Goal: Use online tool/utility: Utilize a website feature to perform a specific function

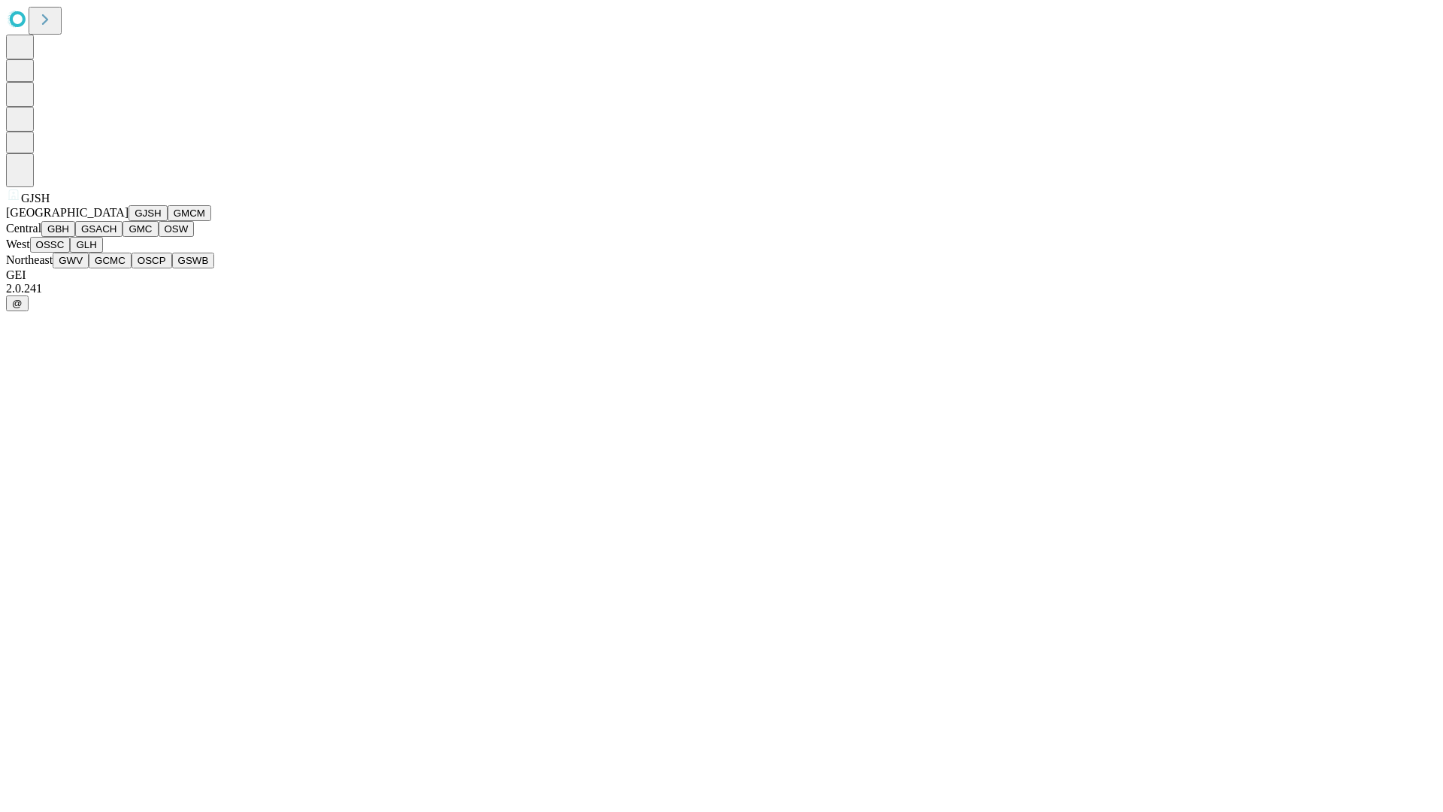
click at [129, 221] on button "GJSH" at bounding box center [148, 213] width 39 height 16
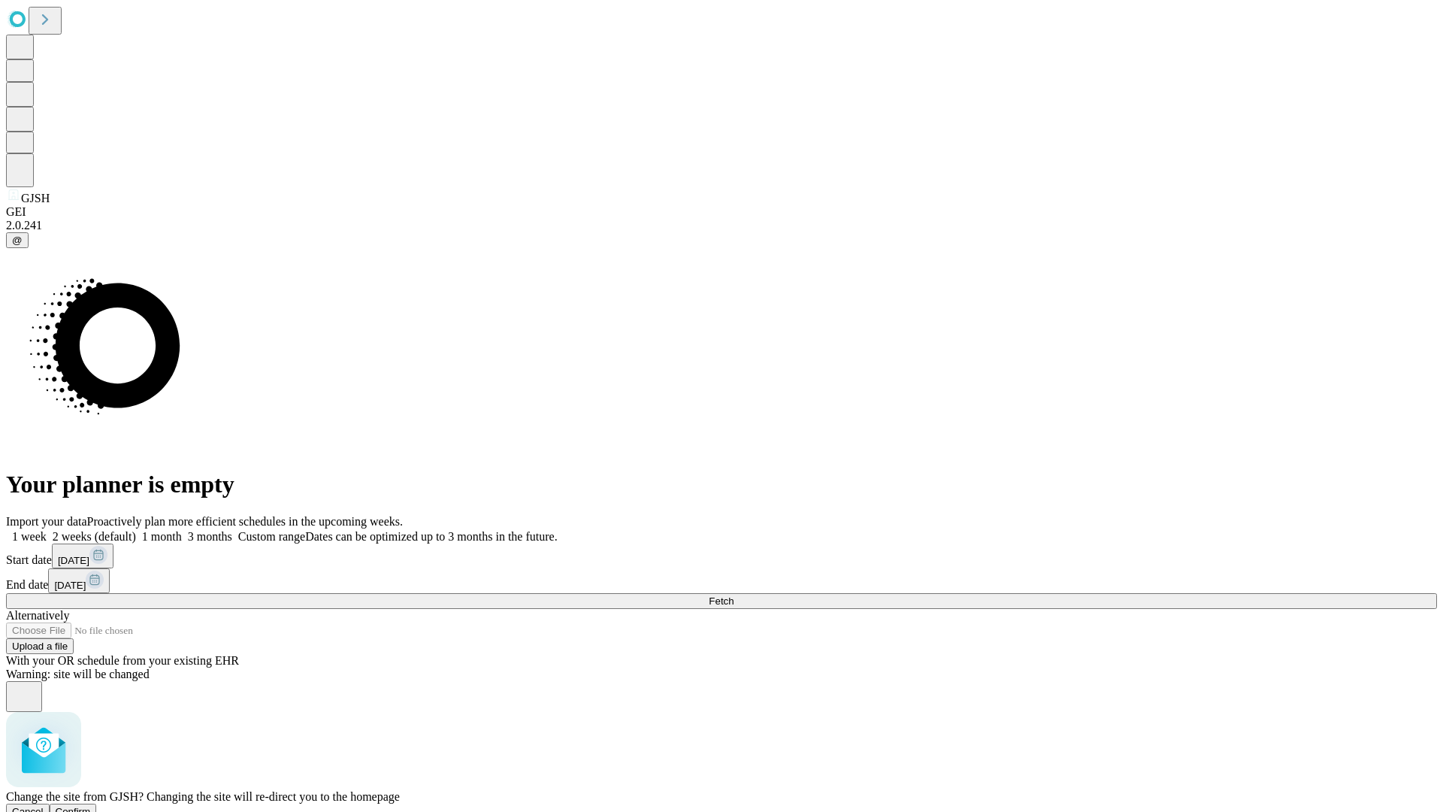
click at [91, 806] on span "Confirm" at bounding box center [73, 811] width 35 height 11
click at [182, 530] on label "1 month" at bounding box center [159, 536] width 46 height 13
click at [734, 595] on span "Fetch" at bounding box center [721, 600] width 25 height 11
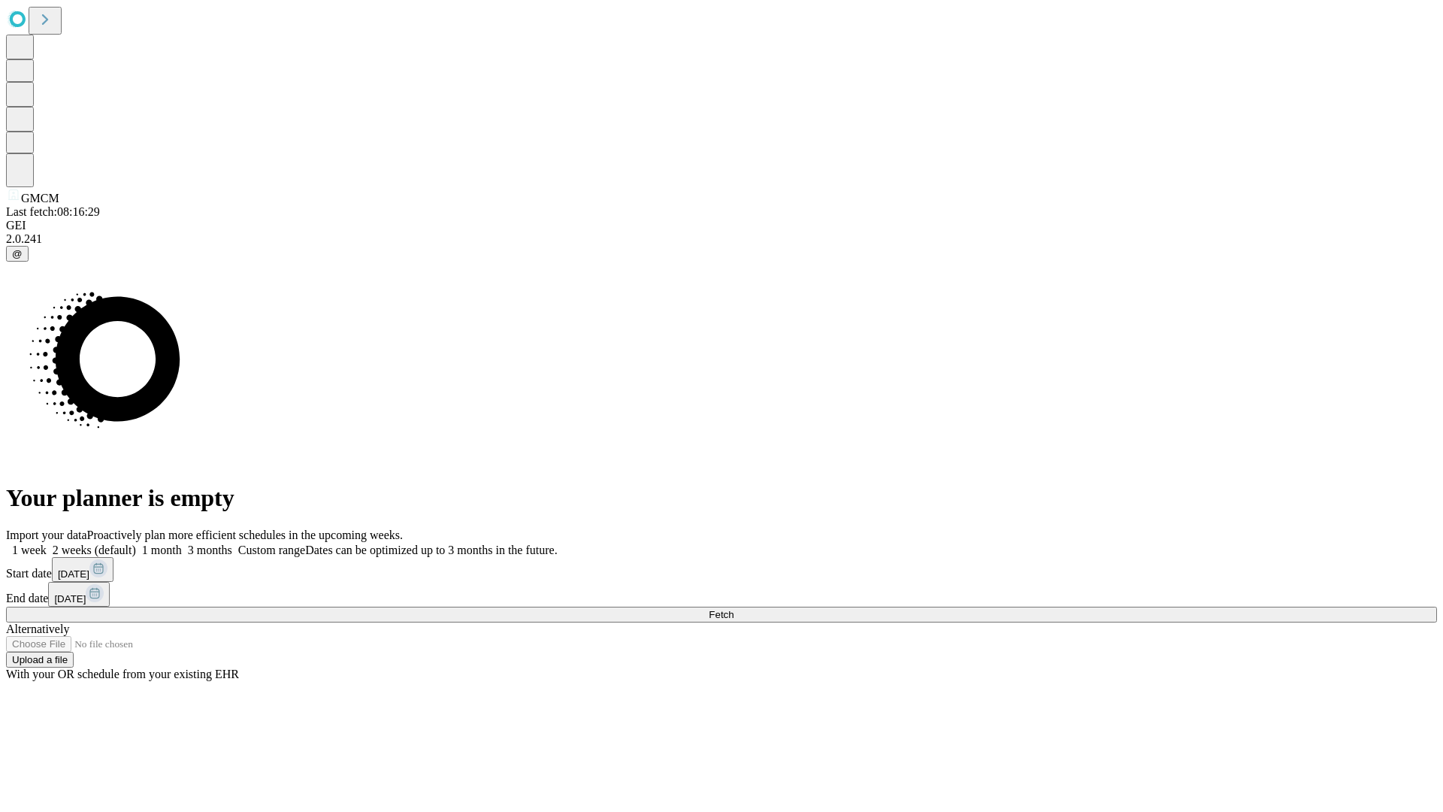
click at [734, 609] on span "Fetch" at bounding box center [721, 614] width 25 height 11
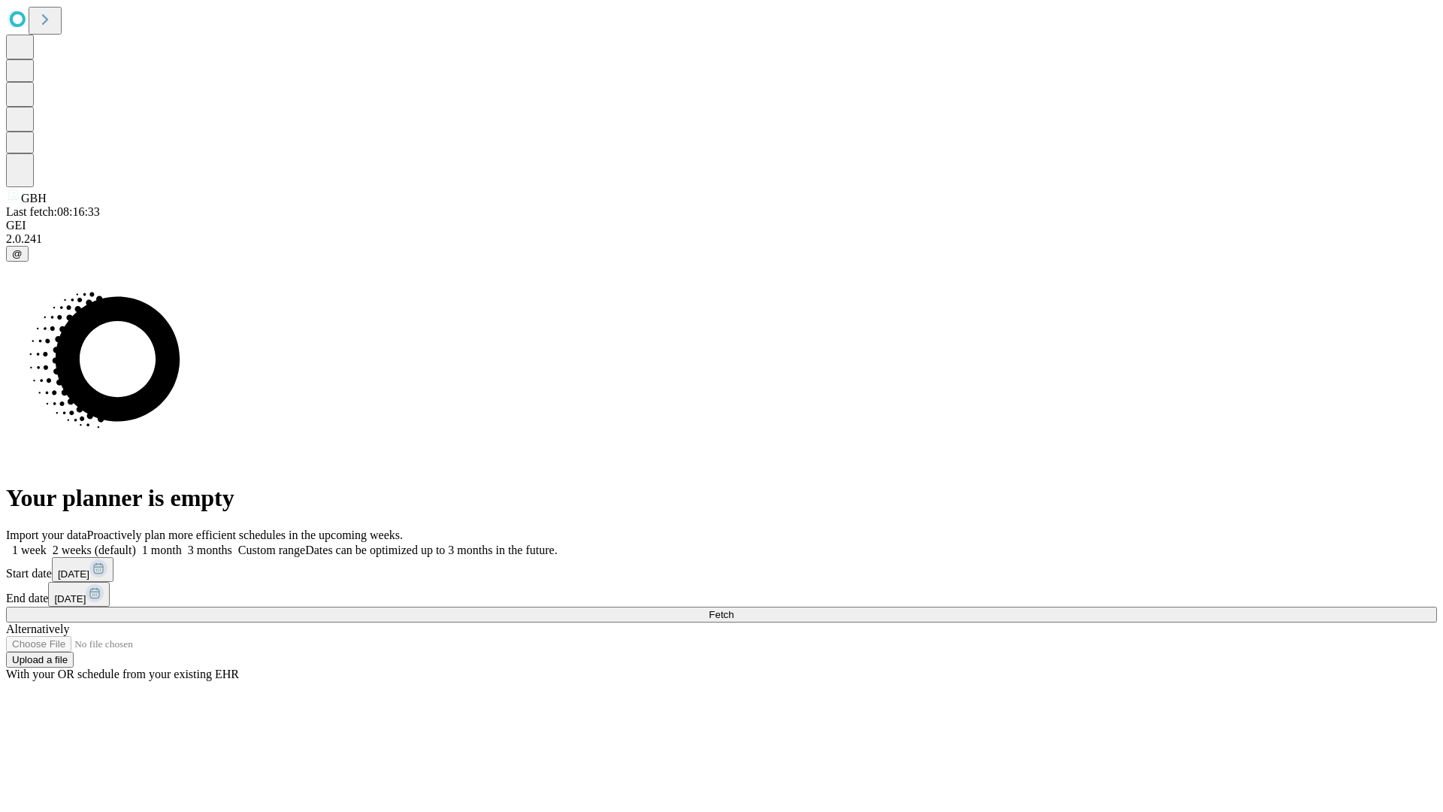
click at [182, 544] on label "1 month" at bounding box center [159, 550] width 46 height 13
click at [734, 609] on span "Fetch" at bounding box center [721, 614] width 25 height 11
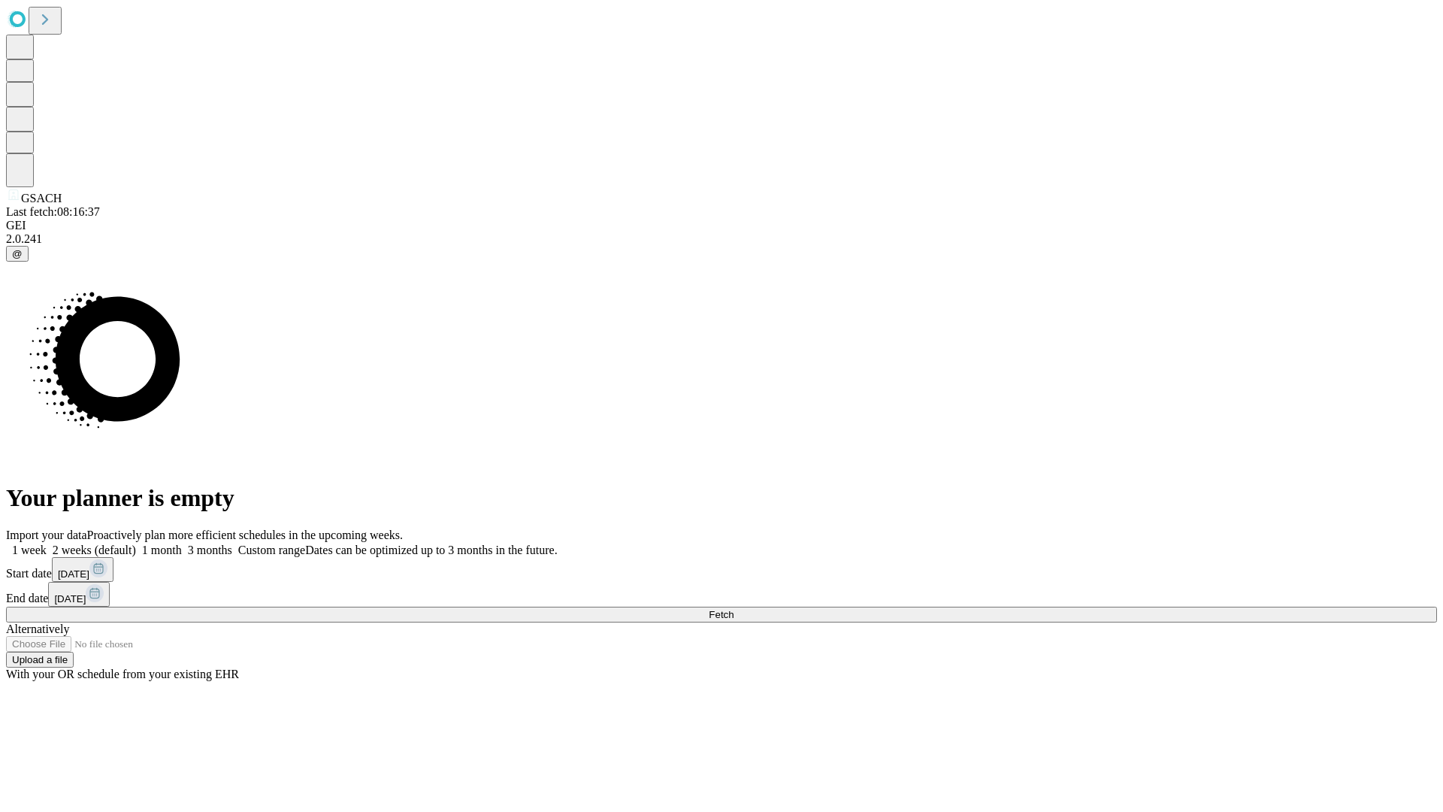
click at [734, 609] on span "Fetch" at bounding box center [721, 614] width 25 height 11
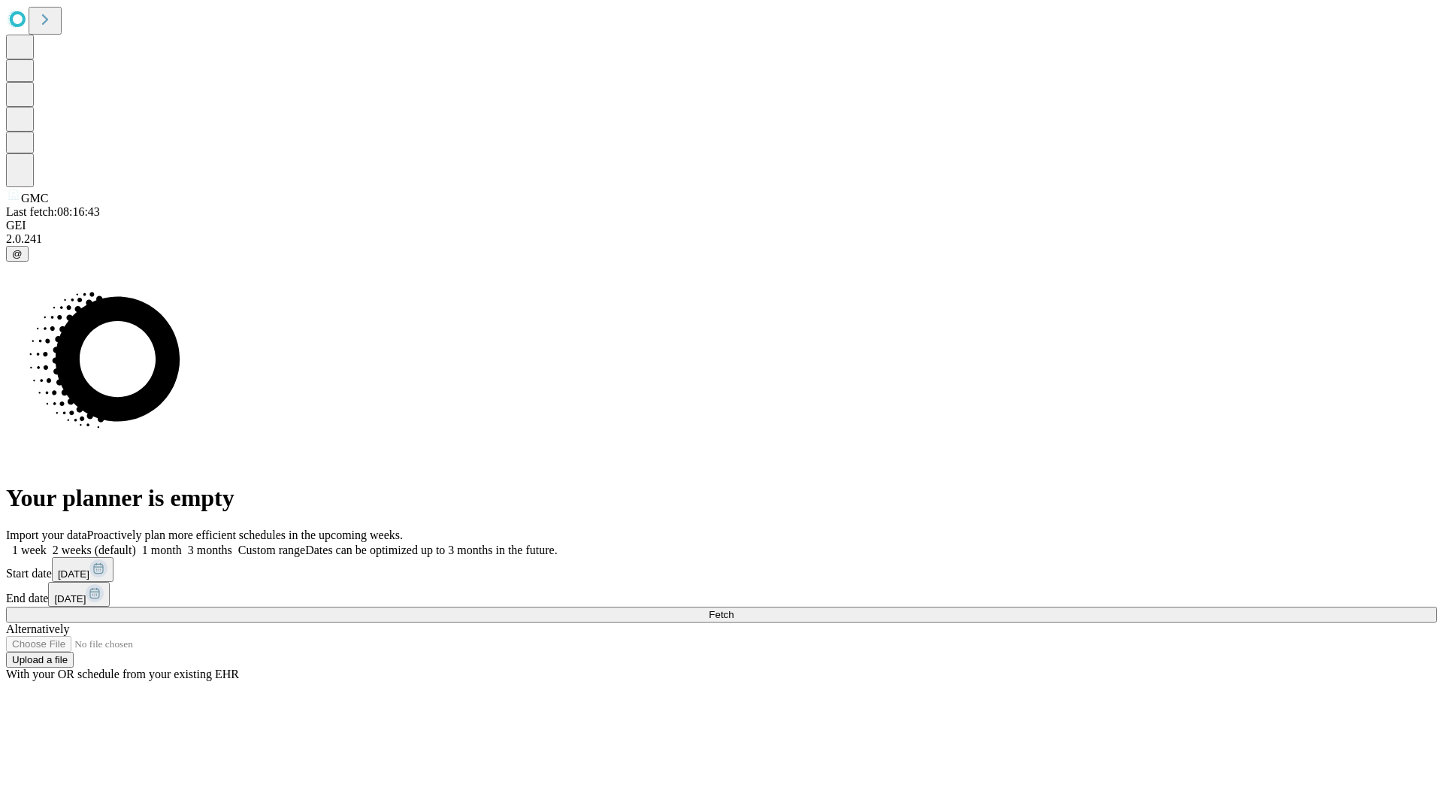
click at [182, 544] on label "1 month" at bounding box center [159, 550] width 46 height 13
click at [734, 609] on span "Fetch" at bounding box center [721, 614] width 25 height 11
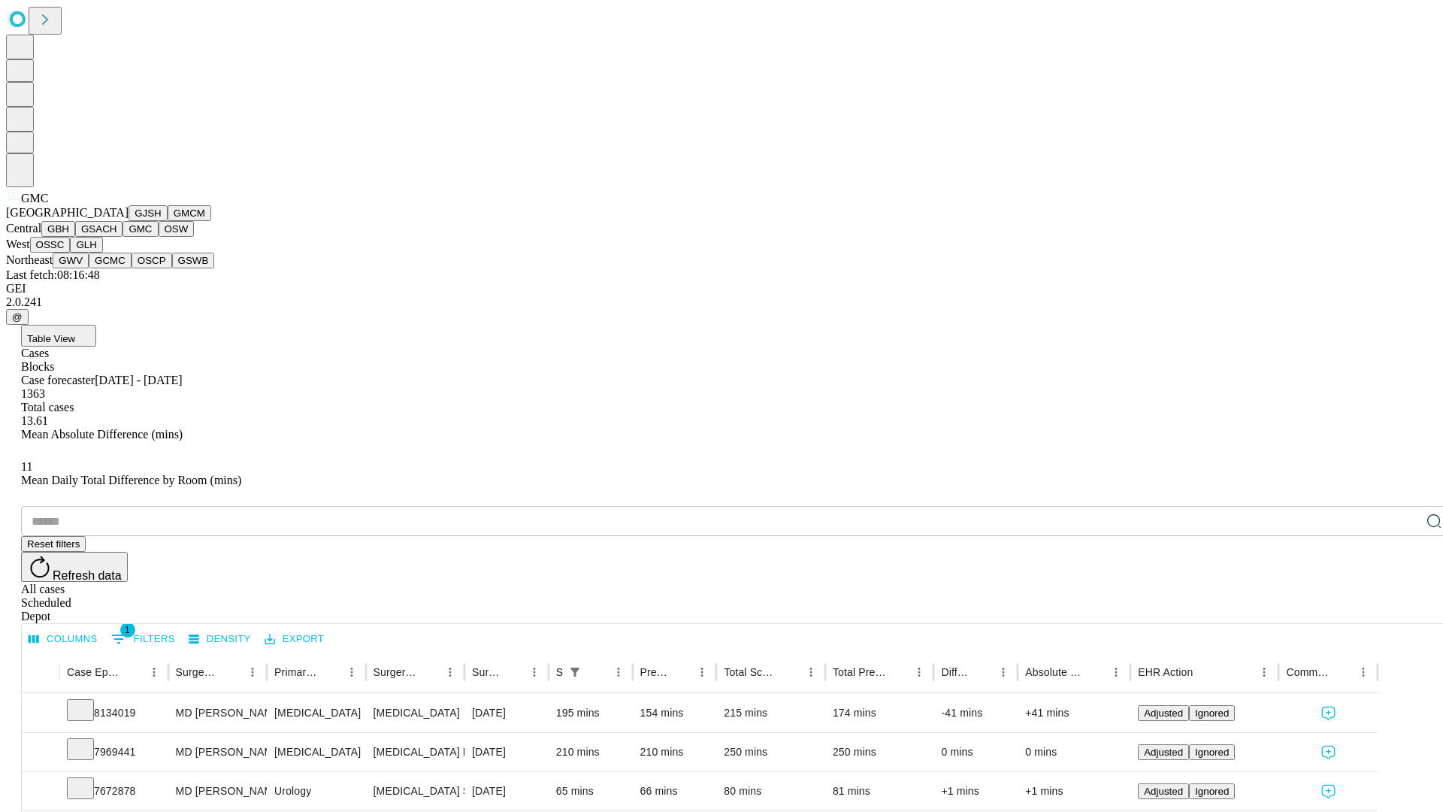
click at [159, 237] on button "OSW" at bounding box center [177, 229] width 36 height 16
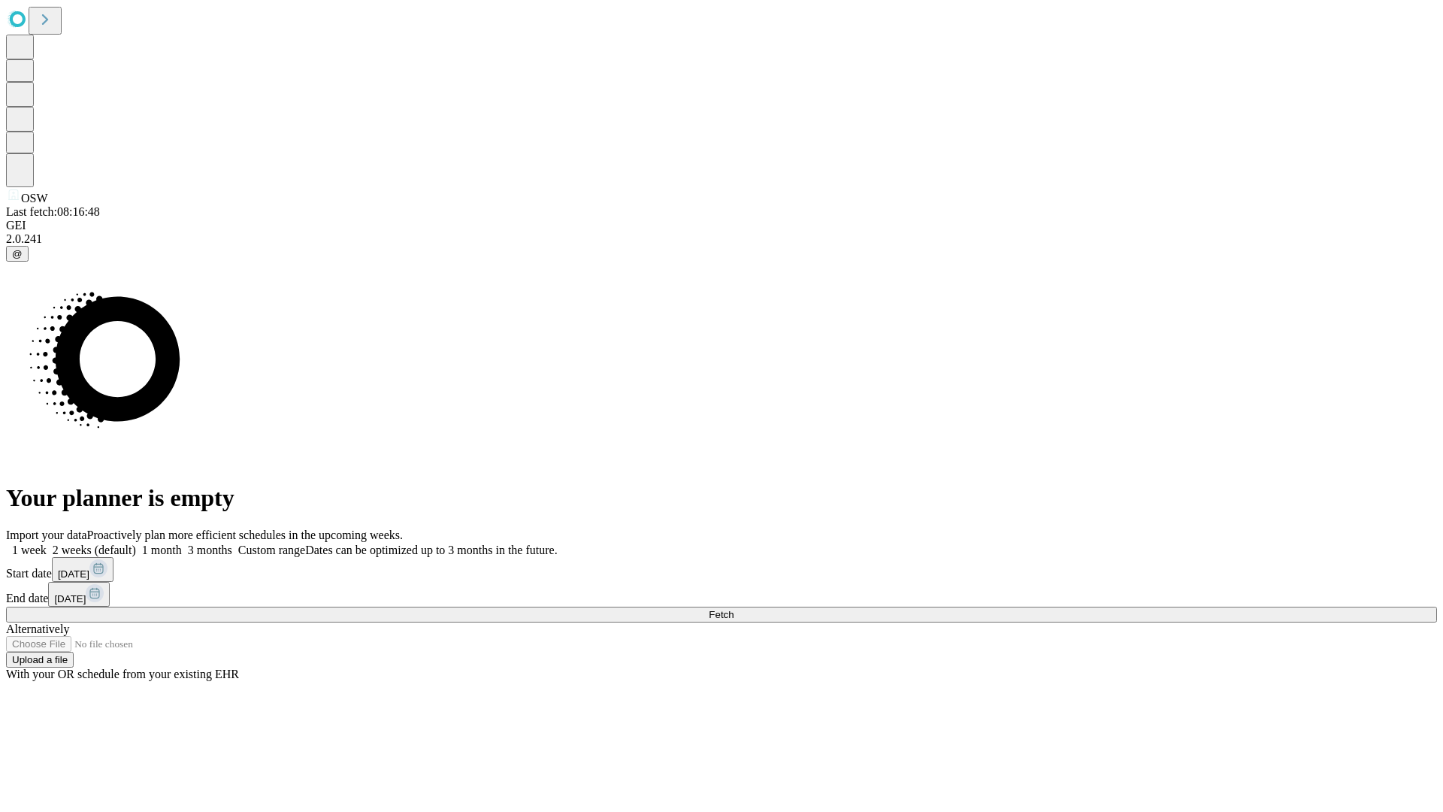
click at [182, 544] on label "1 month" at bounding box center [159, 550] width 46 height 13
click at [734, 609] on span "Fetch" at bounding box center [721, 614] width 25 height 11
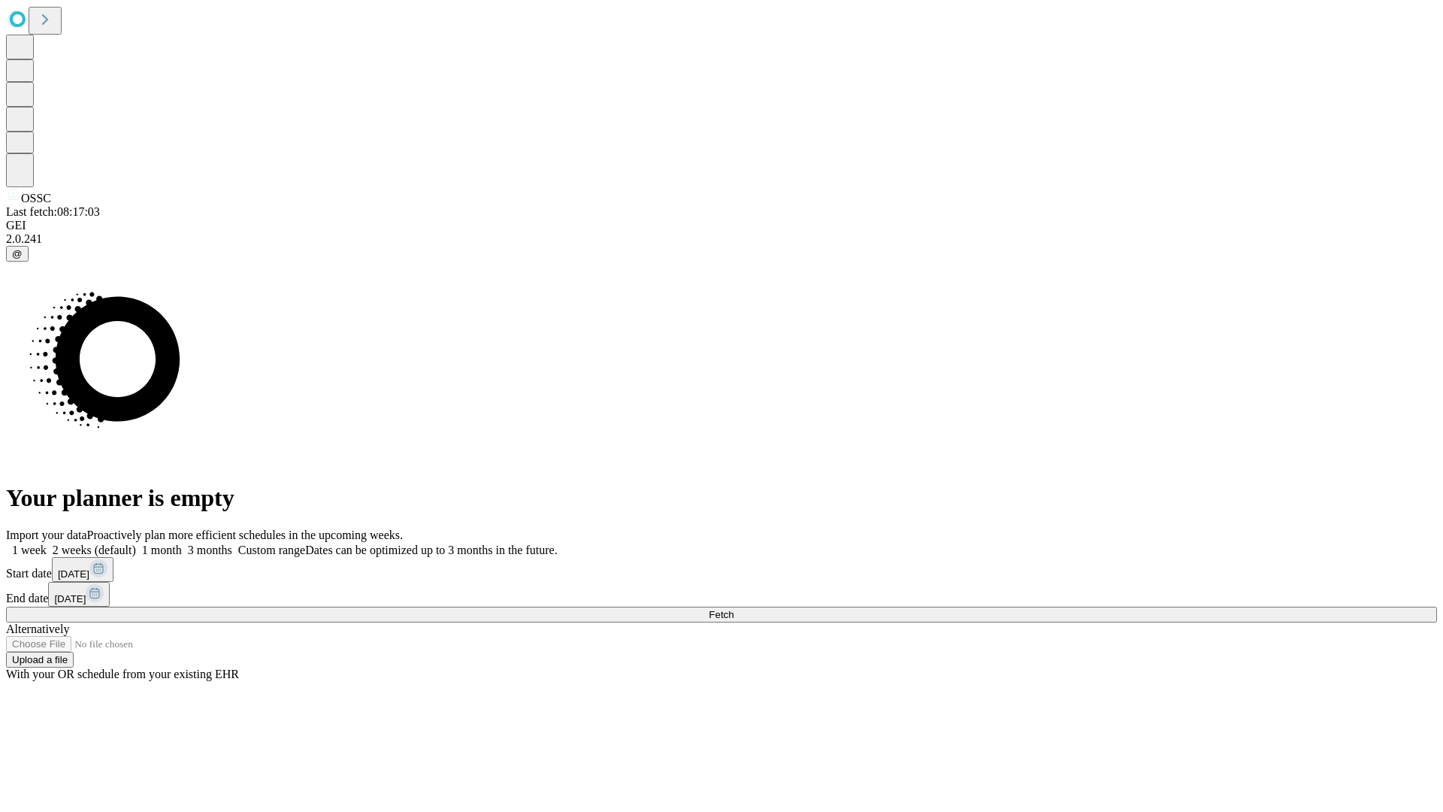
click at [182, 544] on label "1 month" at bounding box center [159, 550] width 46 height 13
click at [734, 609] on span "Fetch" at bounding box center [721, 614] width 25 height 11
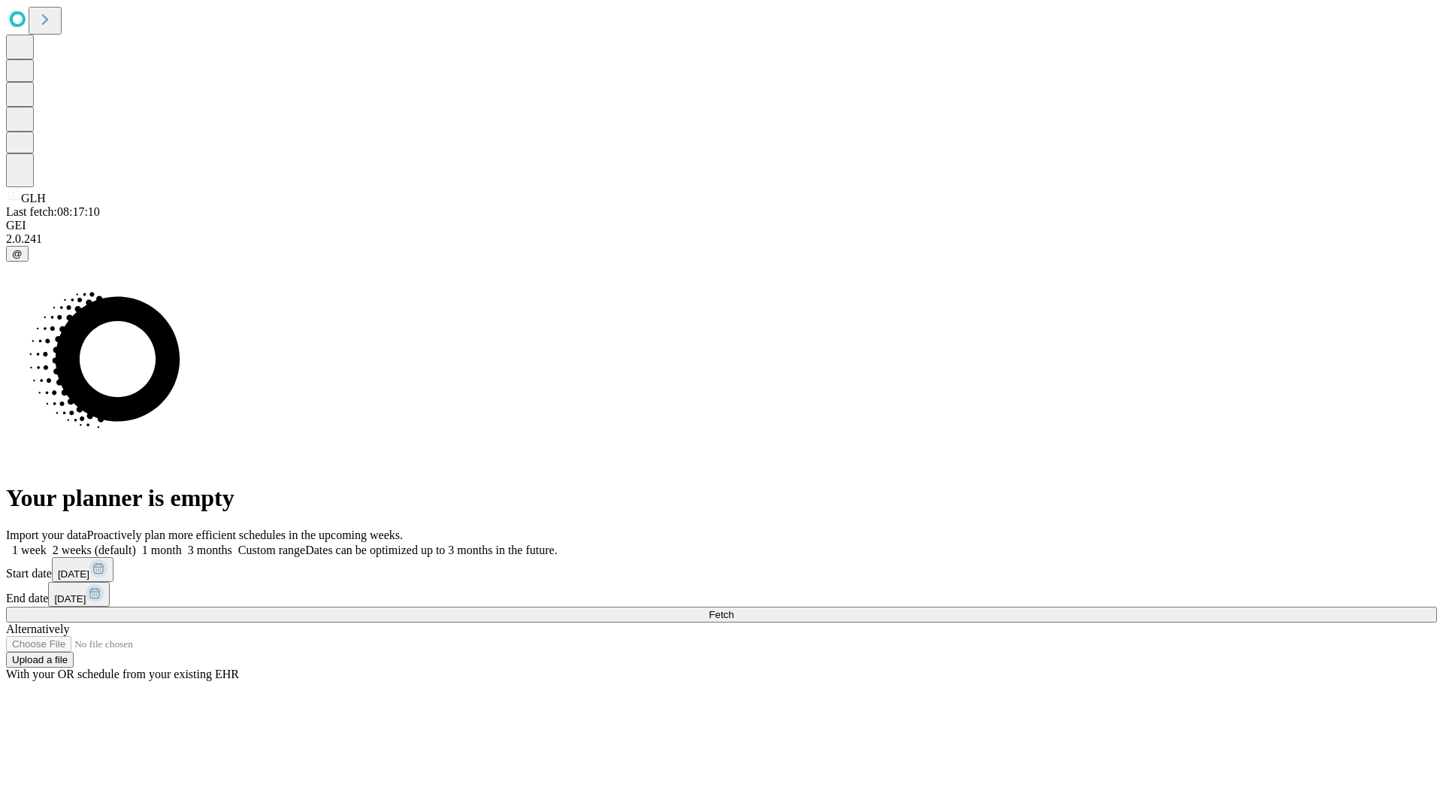
click at [182, 544] on label "1 month" at bounding box center [159, 550] width 46 height 13
click at [734, 609] on span "Fetch" at bounding box center [721, 614] width 25 height 11
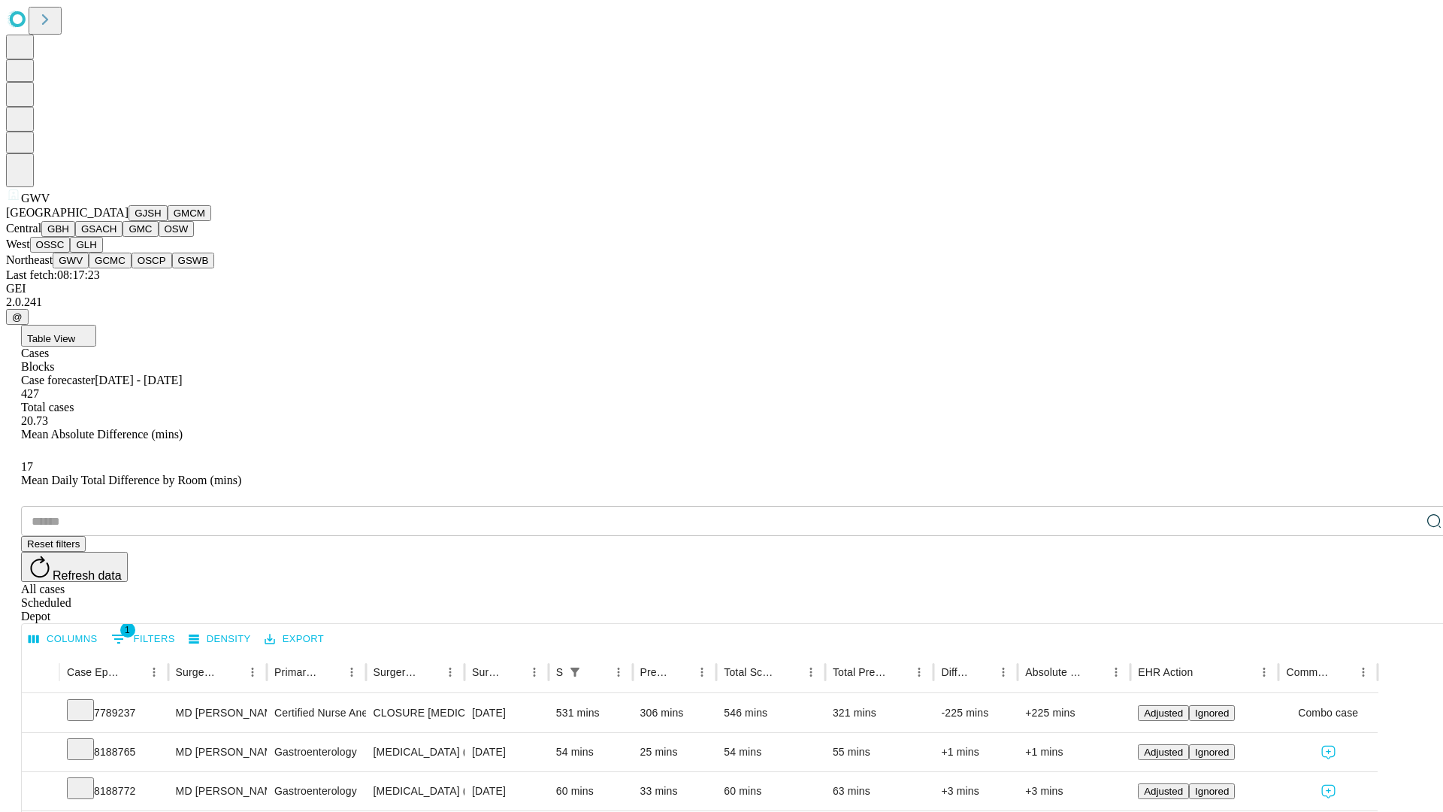
click at [117, 268] on button "GCMC" at bounding box center [110, 261] width 43 height 16
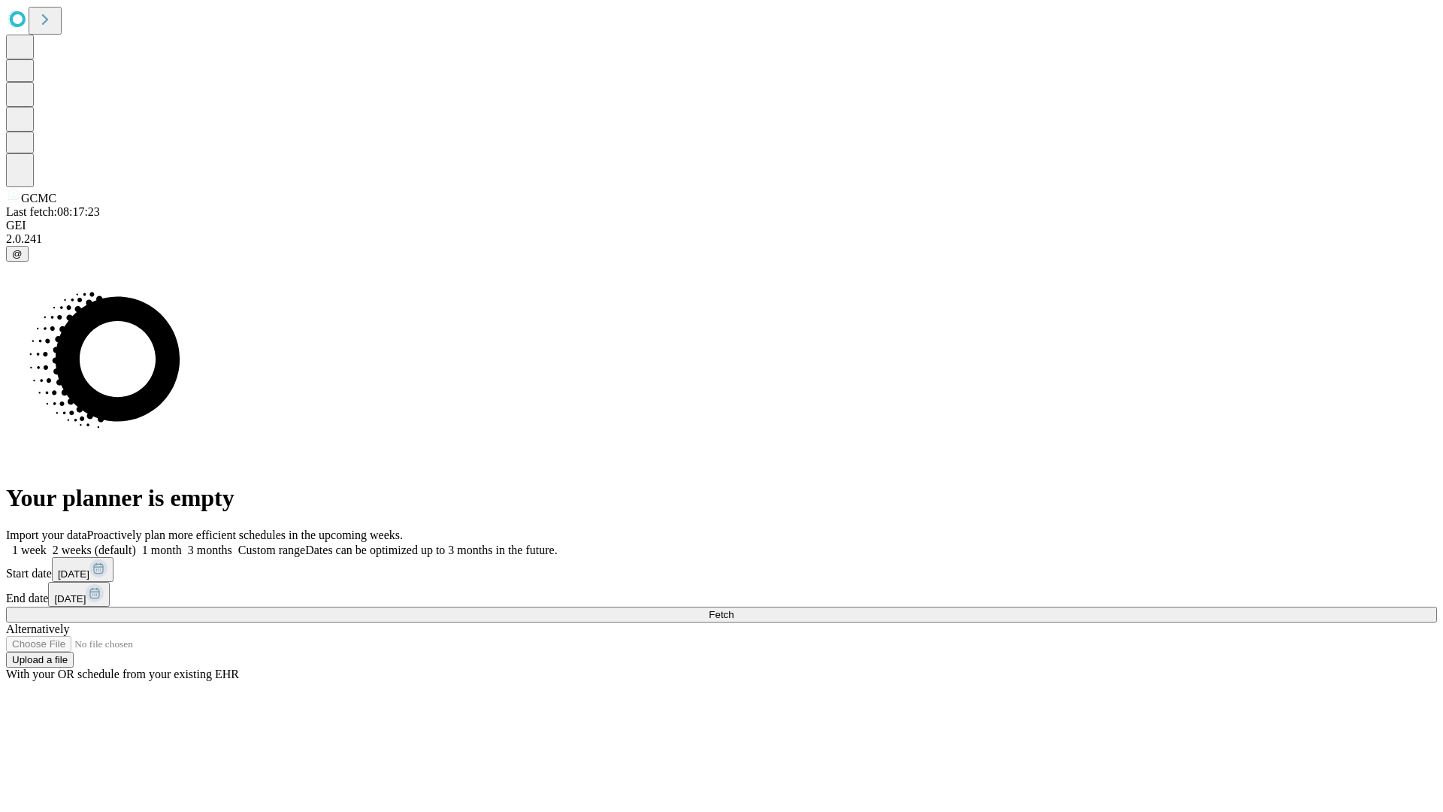
click at [182, 544] on label "1 month" at bounding box center [159, 550] width 46 height 13
click at [734, 609] on span "Fetch" at bounding box center [721, 614] width 25 height 11
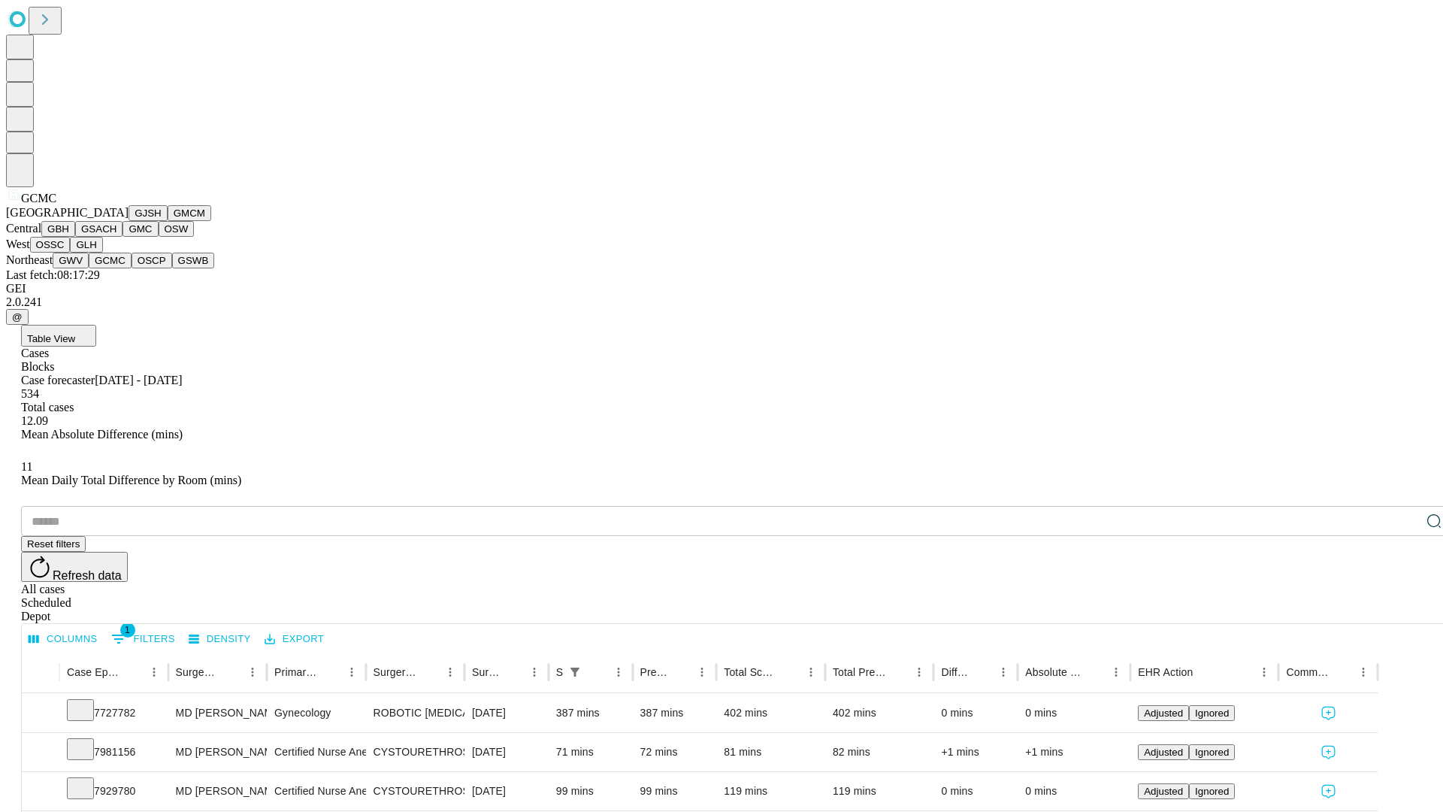
click at [132, 268] on button "OSCP" at bounding box center [152, 261] width 41 height 16
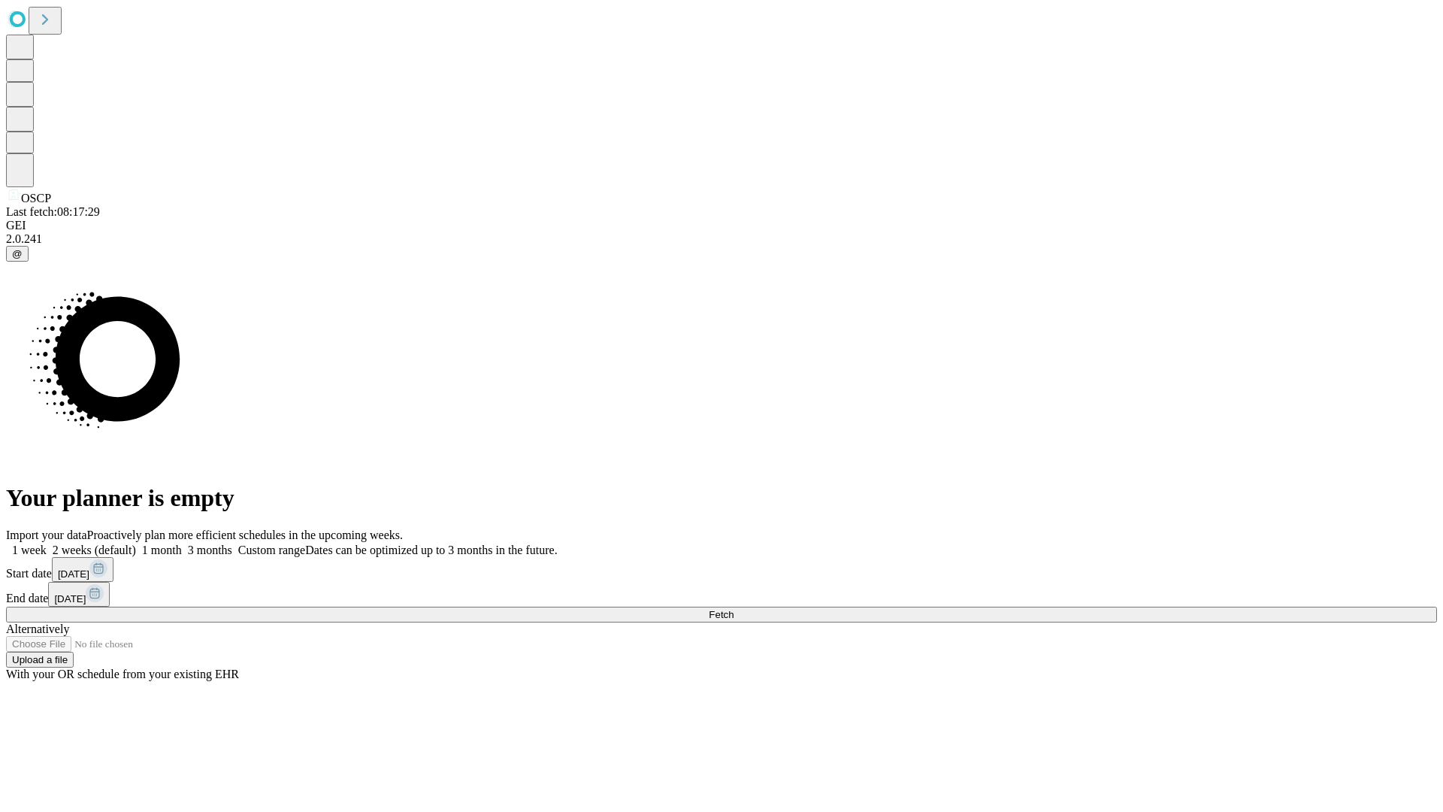
click at [182, 544] on label "1 month" at bounding box center [159, 550] width 46 height 13
click at [734, 609] on span "Fetch" at bounding box center [721, 614] width 25 height 11
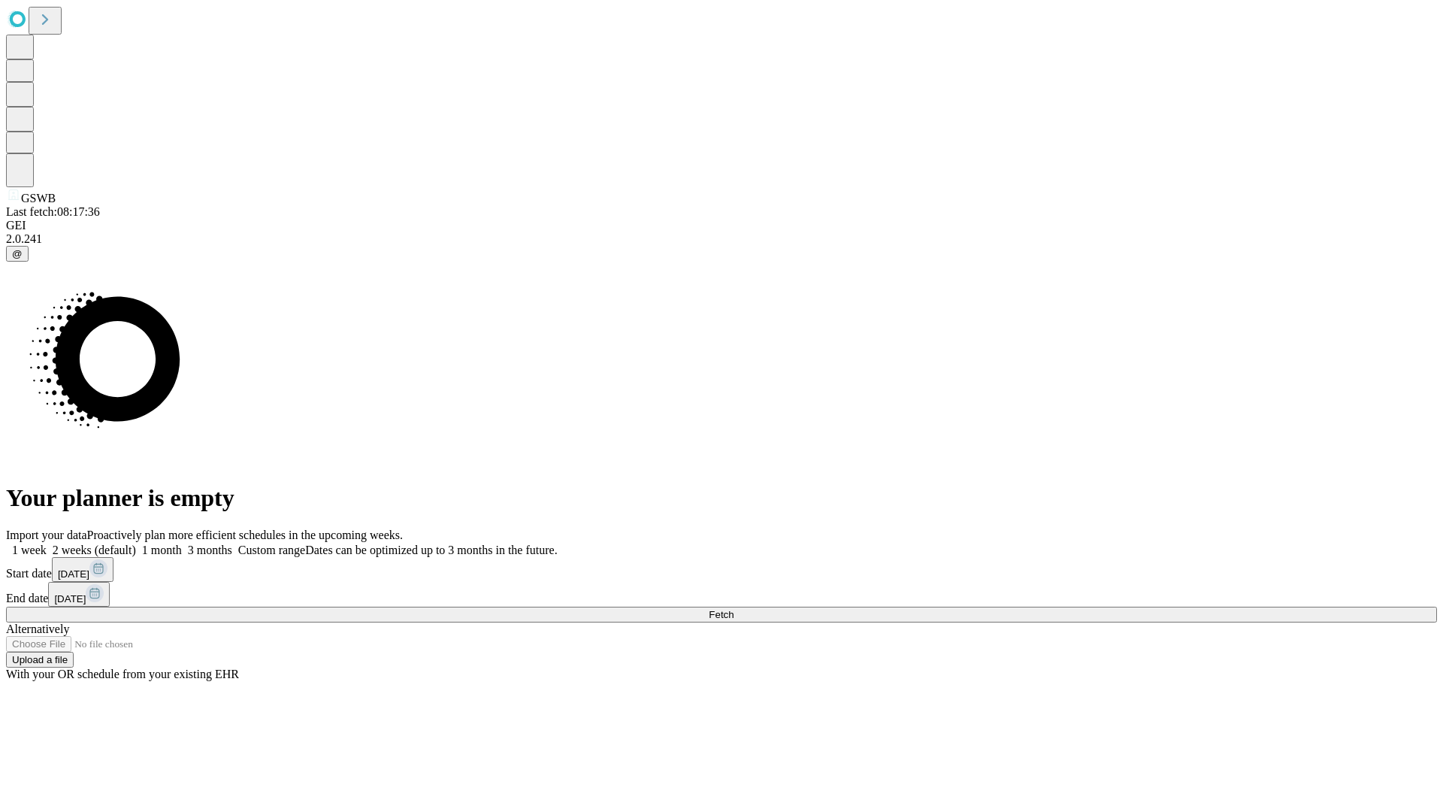
click at [734, 609] on span "Fetch" at bounding box center [721, 614] width 25 height 11
